Goal: Task Accomplishment & Management: Manage account settings

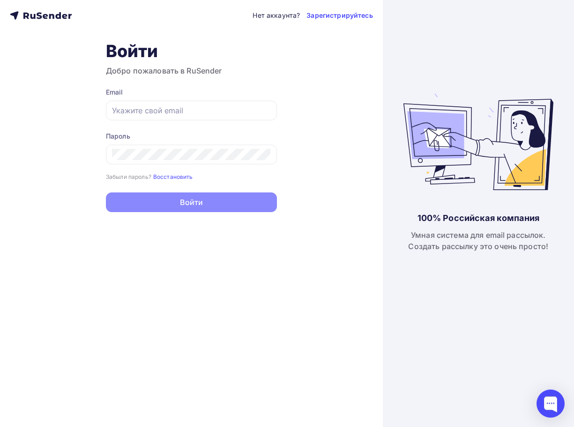
type input "[EMAIL_ADDRESS][DOMAIN_NAME]"
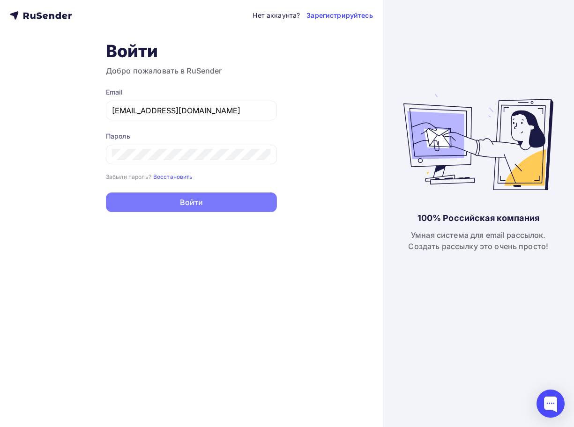
click at [205, 207] on button "Войти" at bounding box center [191, 202] width 171 height 20
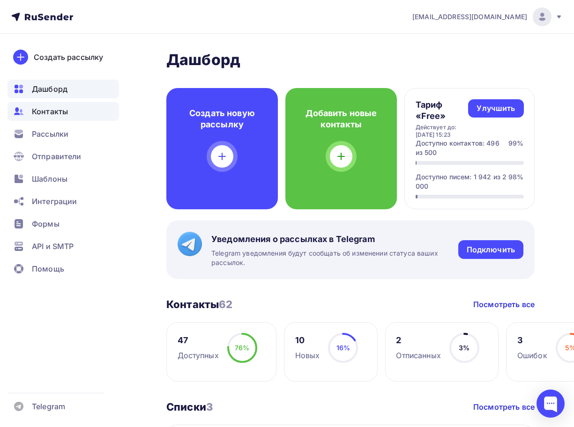
click at [60, 111] on span "Контакты" at bounding box center [50, 111] width 36 height 11
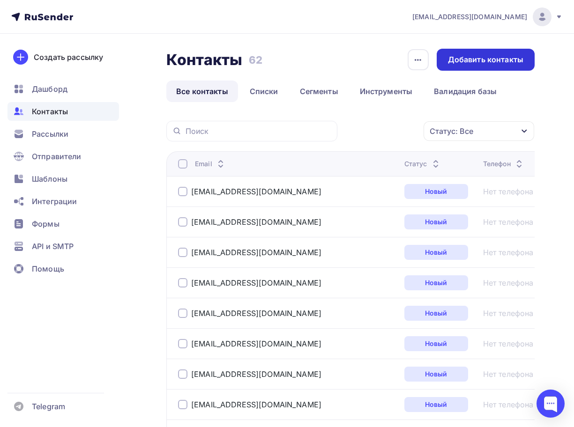
click at [493, 55] on div "Добавить контакты" at bounding box center [485, 59] width 75 height 11
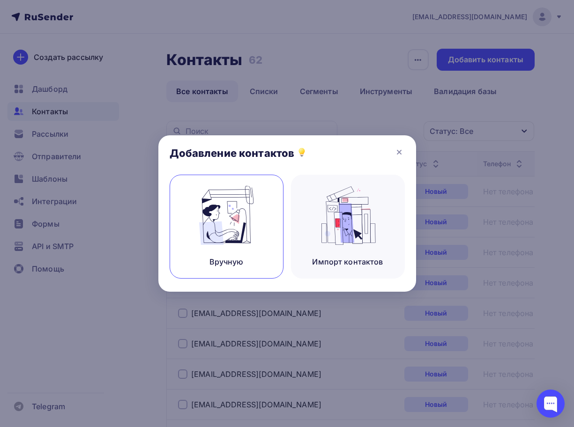
click at [236, 214] on img at bounding box center [226, 215] width 63 height 59
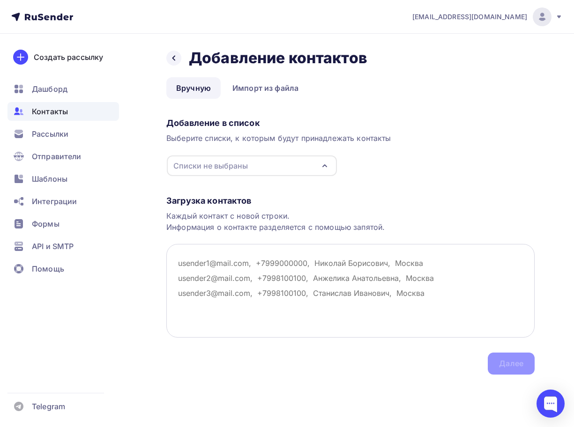
drag, startPoint x: 411, startPoint y: 307, endPoint x: 175, endPoint y: 250, distance: 242.8
click at [175, 250] on textarea at bounding box center [350, 291] width 368 height 94
drag, startPoint x: 178, startPoint y: 270, endPoint x: 468, endPoint y: 322, distance: 294.0
click at [468, 322] on textarea at bounding box center [350, 291] width 368 height 94
drag, startPoint x: 430, startPoint y: 295, endPoint x: 329, endPoint y: 291, distance: 101.2
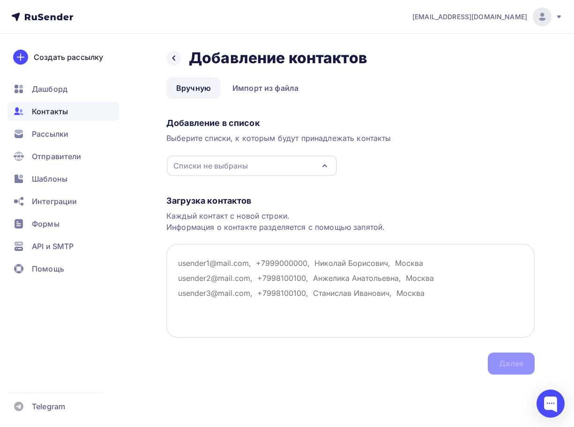
click at [329, 291] on textarea at bounding box center [350, 291] width 368 height 94
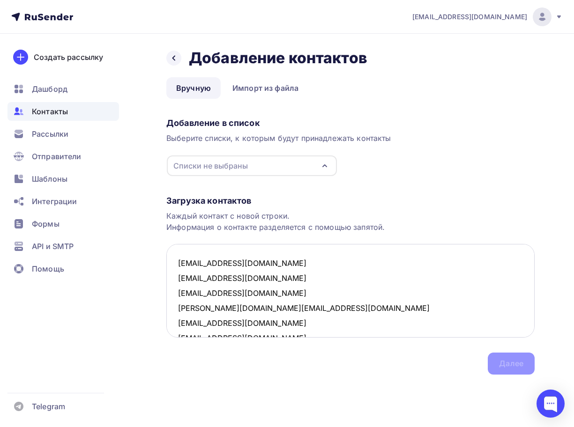
scroll to position [425, 0]
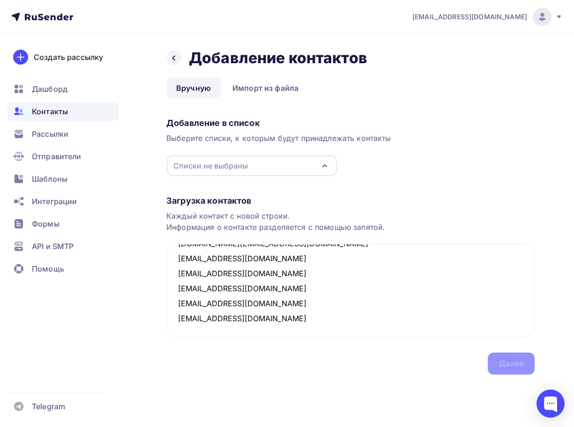
click at [325, 168] on icon "button" at bounding box center [324, 165] width 11 height 11
type textarea "etsarevskaya@gmail.com Ovmo@list.ru dijab@mail.ru julia.norenko@gmail.com Prote…"
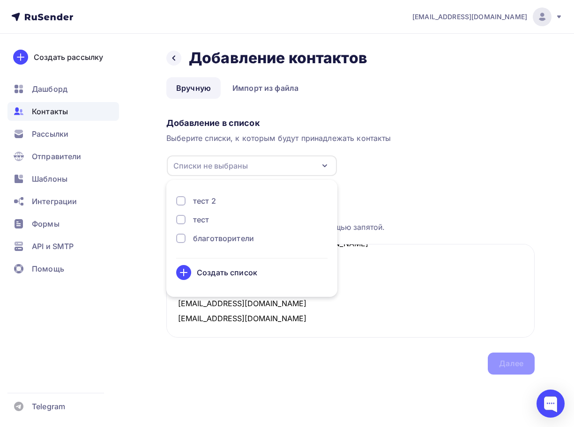
click at [220, 240] on div "благотворители" at bounding box center [223, 238] width 61 height 11
click at [517, 370] on div "Далее" at bounding box center [510, 364] width 47 height 22
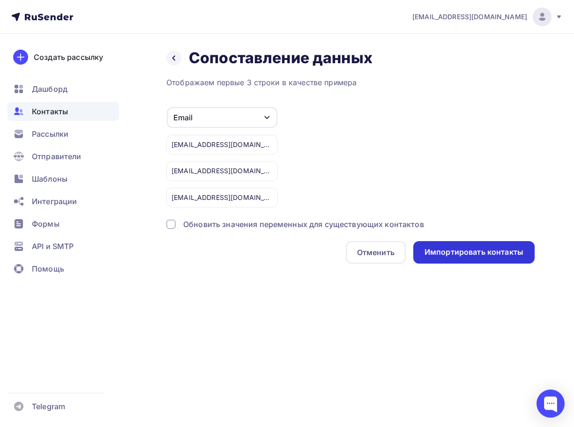
click at [478, 252] on div "Импортировать контакты" at bounding box center [473, 252] width 99 height 11
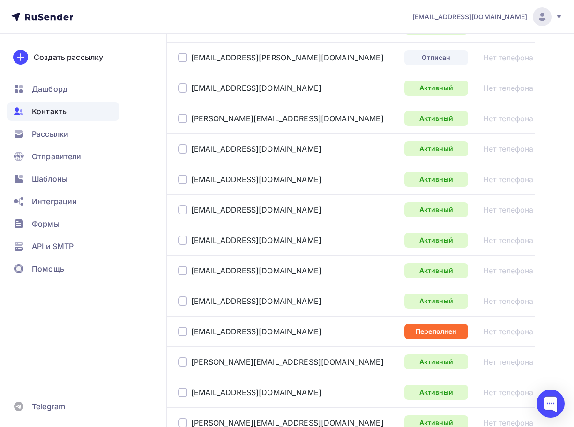
scroll to position [1367, 0]
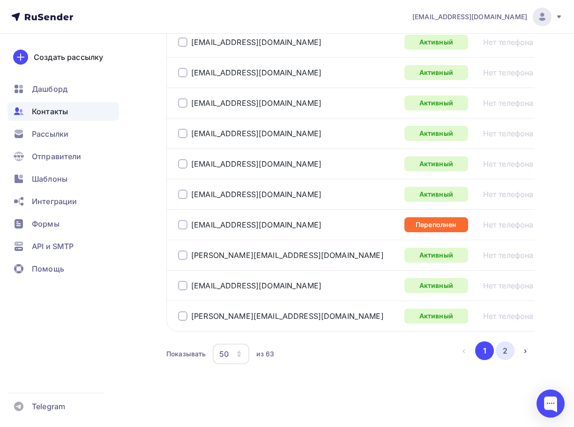
click at [502, 356] on button "2" at bounding box center [504, 350] width 19 height 19
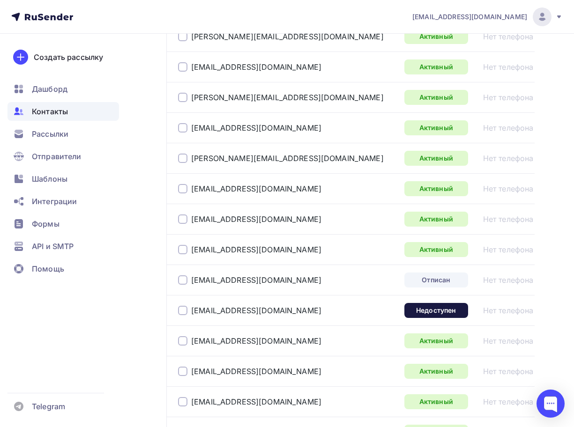
scroll to position [1124, 0]
